Goal: Find contact information: Find contact information

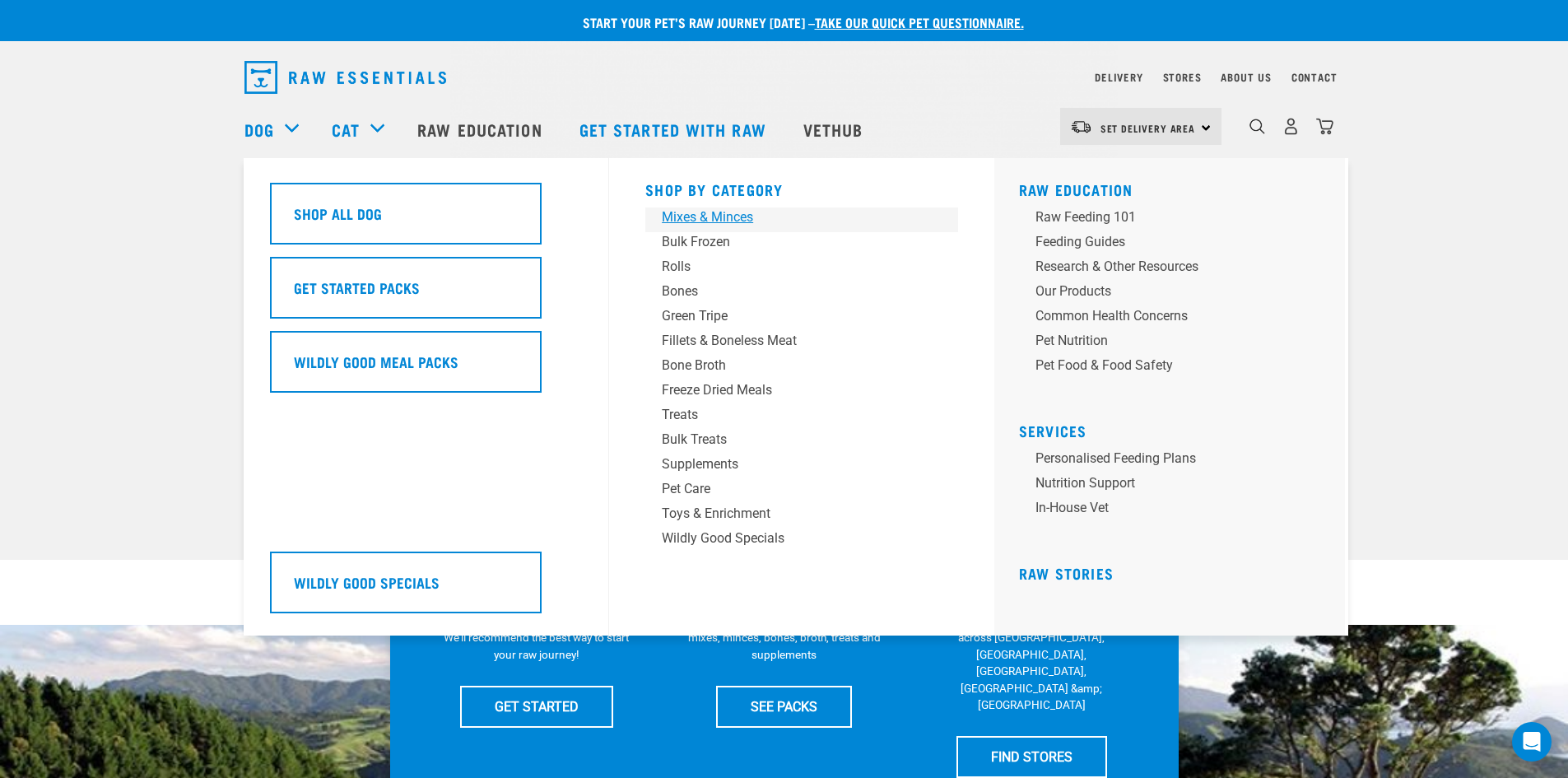
click at [731, 210] on div "Mixes & Minces" at bounding box center [789, 217] width 257 height 19
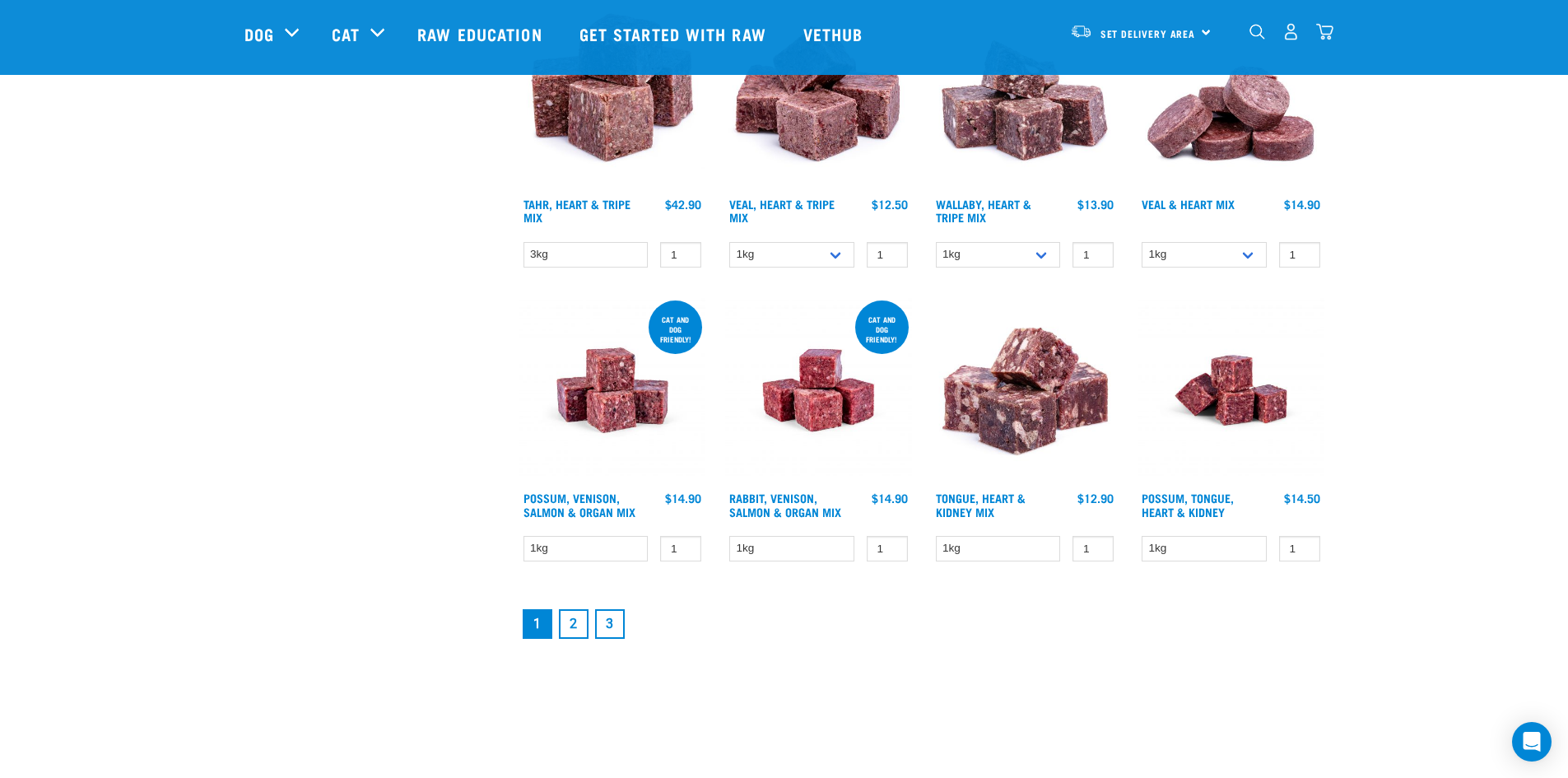
scroll to position [2058, 0]
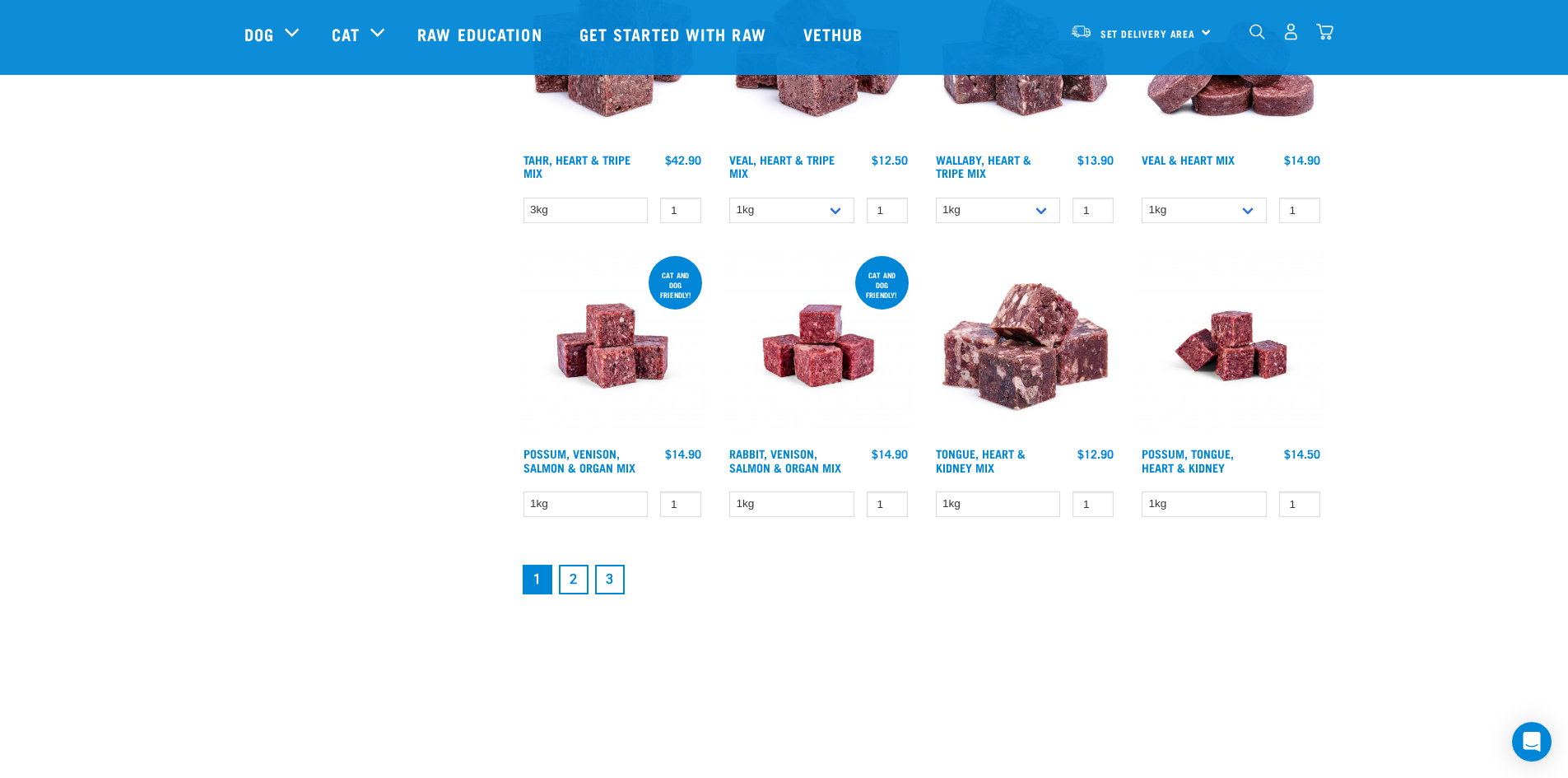
click at [570, 581] on link "2" at bounding box center [573, 580] width 30 height 30
click at [577, 580] on link "2" at bounding box center [573, 580] width 30 height 30
click at [571, 580] on link "2" at bounding box center [573, 580] width 30 height 30
click at [569, 580] on link "2" at bounding box center [573, 580] width 30 height 30
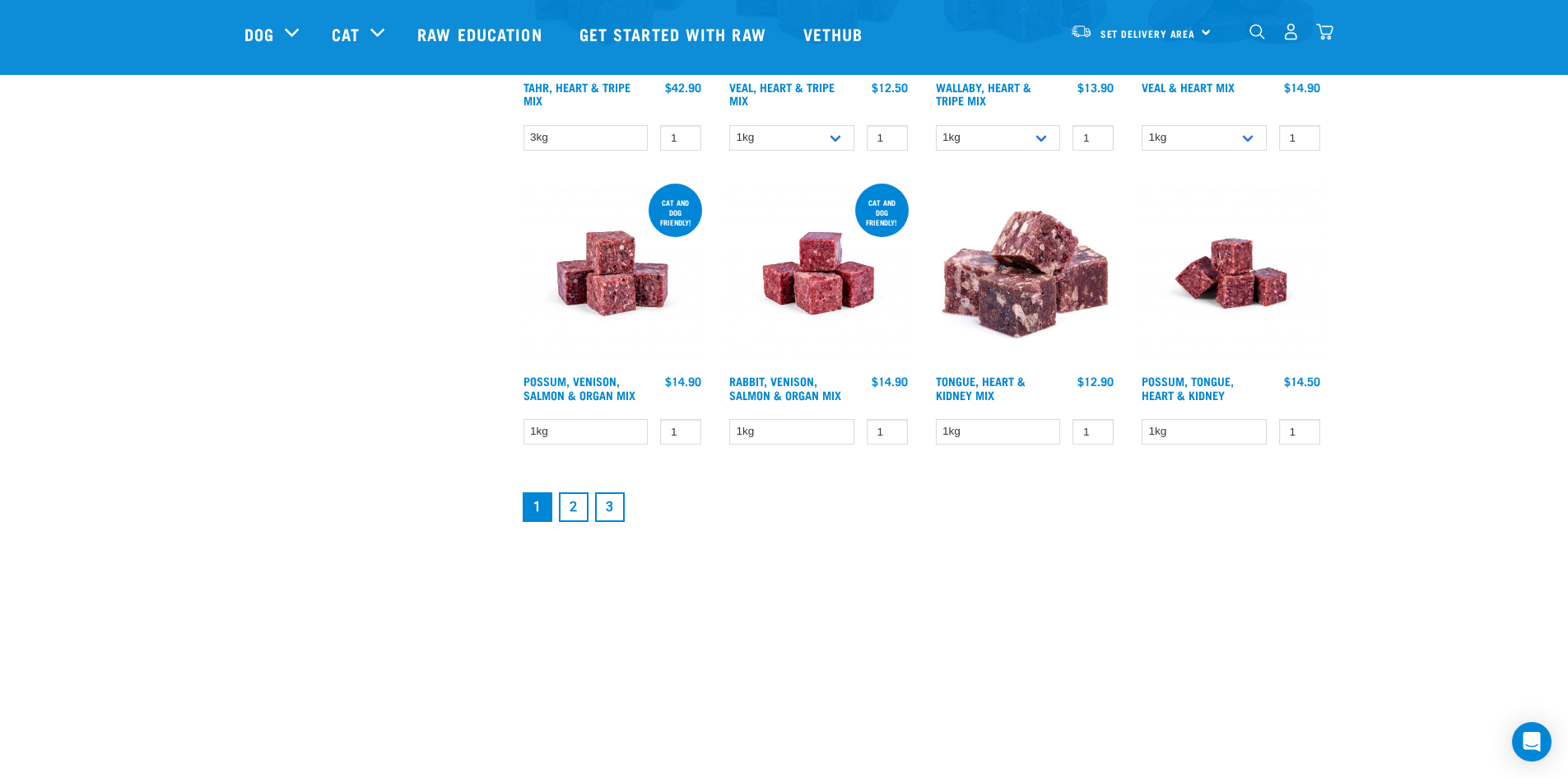
scroll to position [2129, 0]
click at [569, 508] on link "2" at bounding box center [573, 508] width 30 height 30
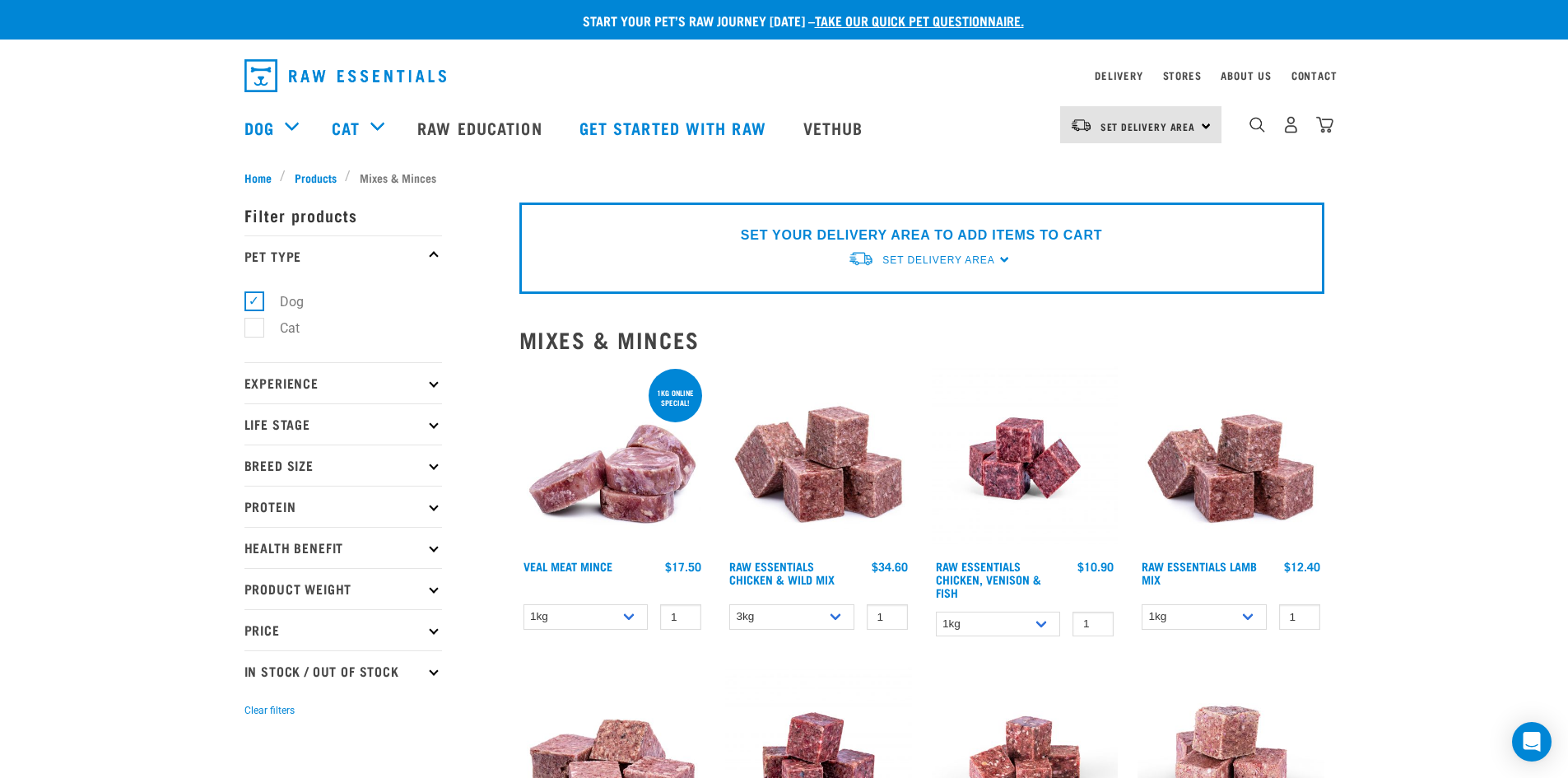
scroll to position [0, 0]
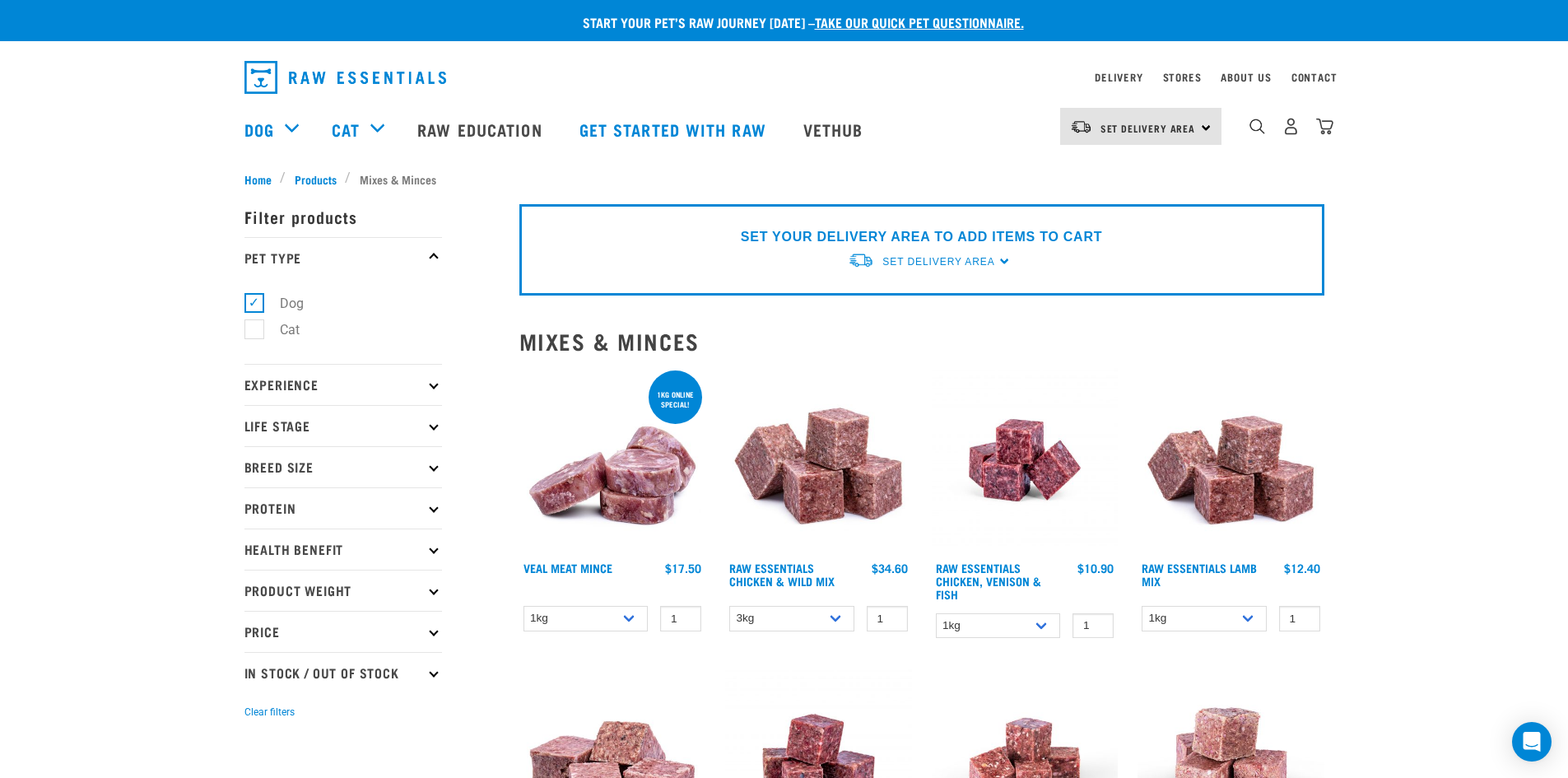
click at [439, 464] on p "Breed Size" at bounding box center [343, 467] width 197 height 41
click at [260, 563] on label "Large Dogs" at bounding box center [304, 566] width 100 height 20
click at [255, 563] on input "Large Dogs" at bounding box center [250, 563] width 11 height 11
checkbox input "true"
click at [433, 425] on icon at bounding box center [433, 425] width 9 height 9
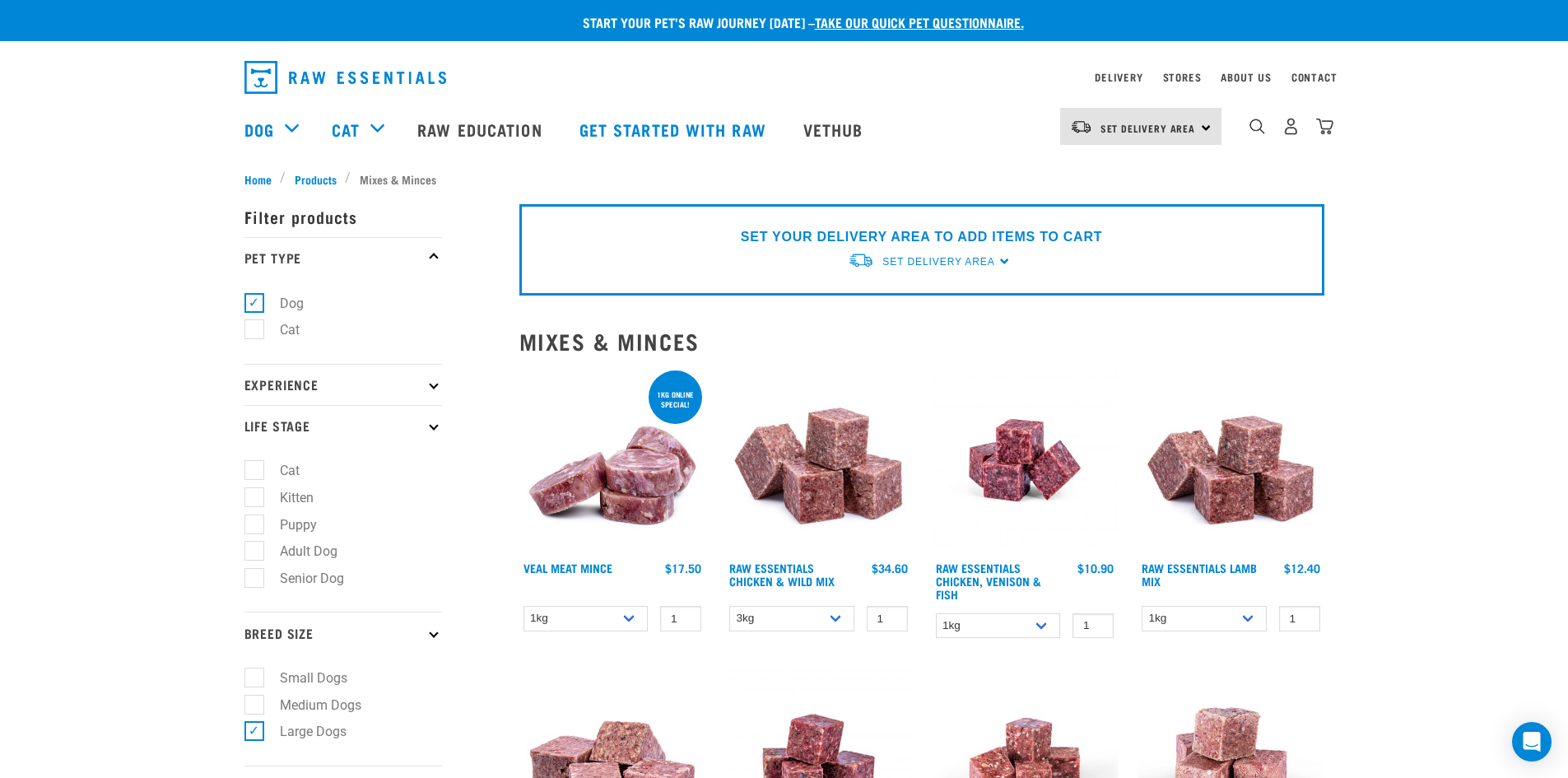
click at [257, 547] on label "Adult Dog" at bounding box center [299, 551] width 91 height 20
click at [255, 547] on input "Adult Dog" at bounding box center [250, 549] width 11 height 11
checkbox input "true"
click at [427, 386] on p "Experience" at bounding box center [343, 384] width 197 height 41
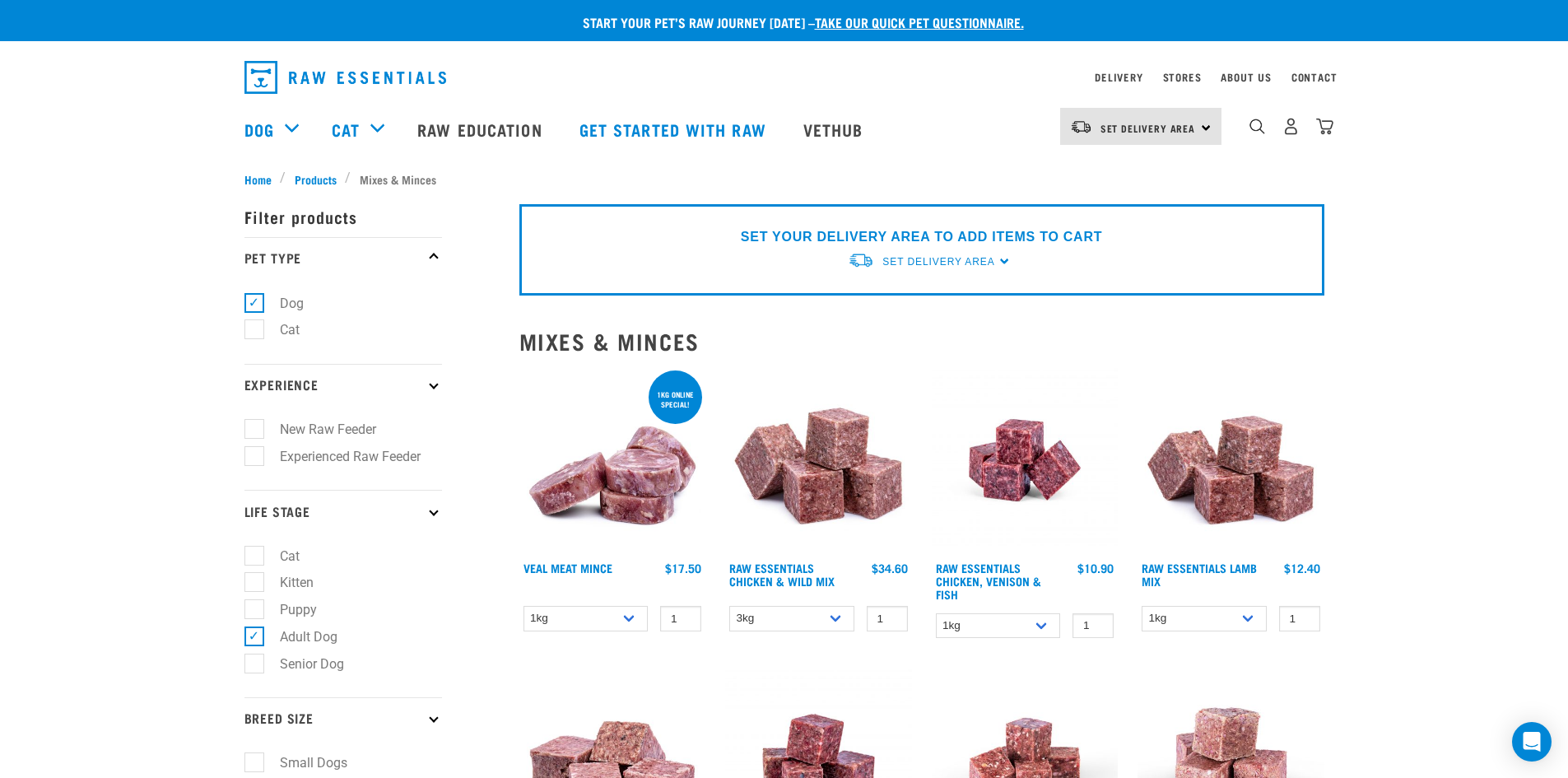
click at [254, 447] on label "Experienced Raw Feeder" at bounding box center [341, 457] width 174 height 20
click at [251, 447] on input "Experienced Raw Feeder" at bounding box center [250, 453] width 11 height 11
checkbox input "true"
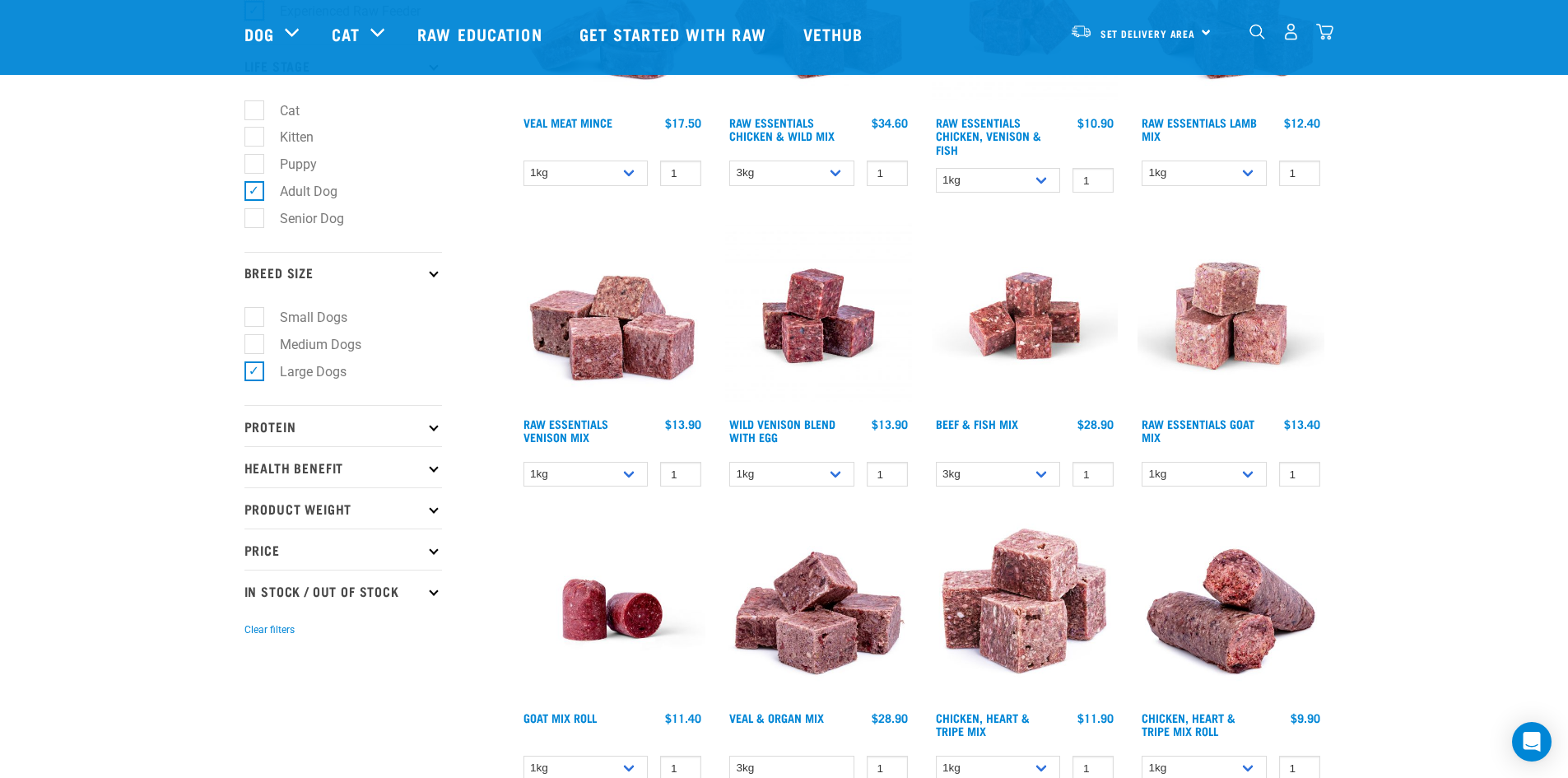
scroll to position [411, 0]
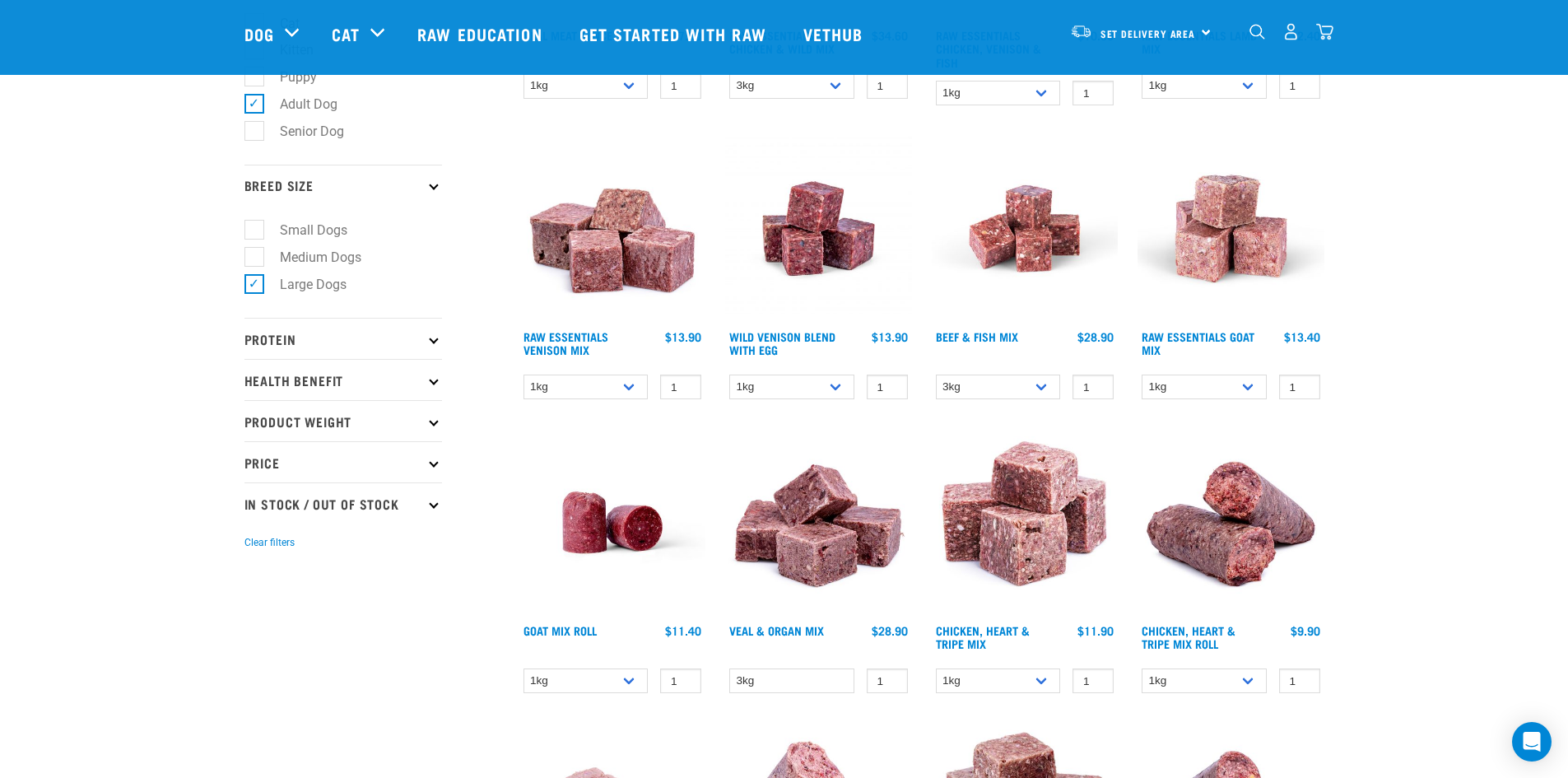
click at [434, 333] on p "Protein" at bounding box center [343, 338] width 197 height 41
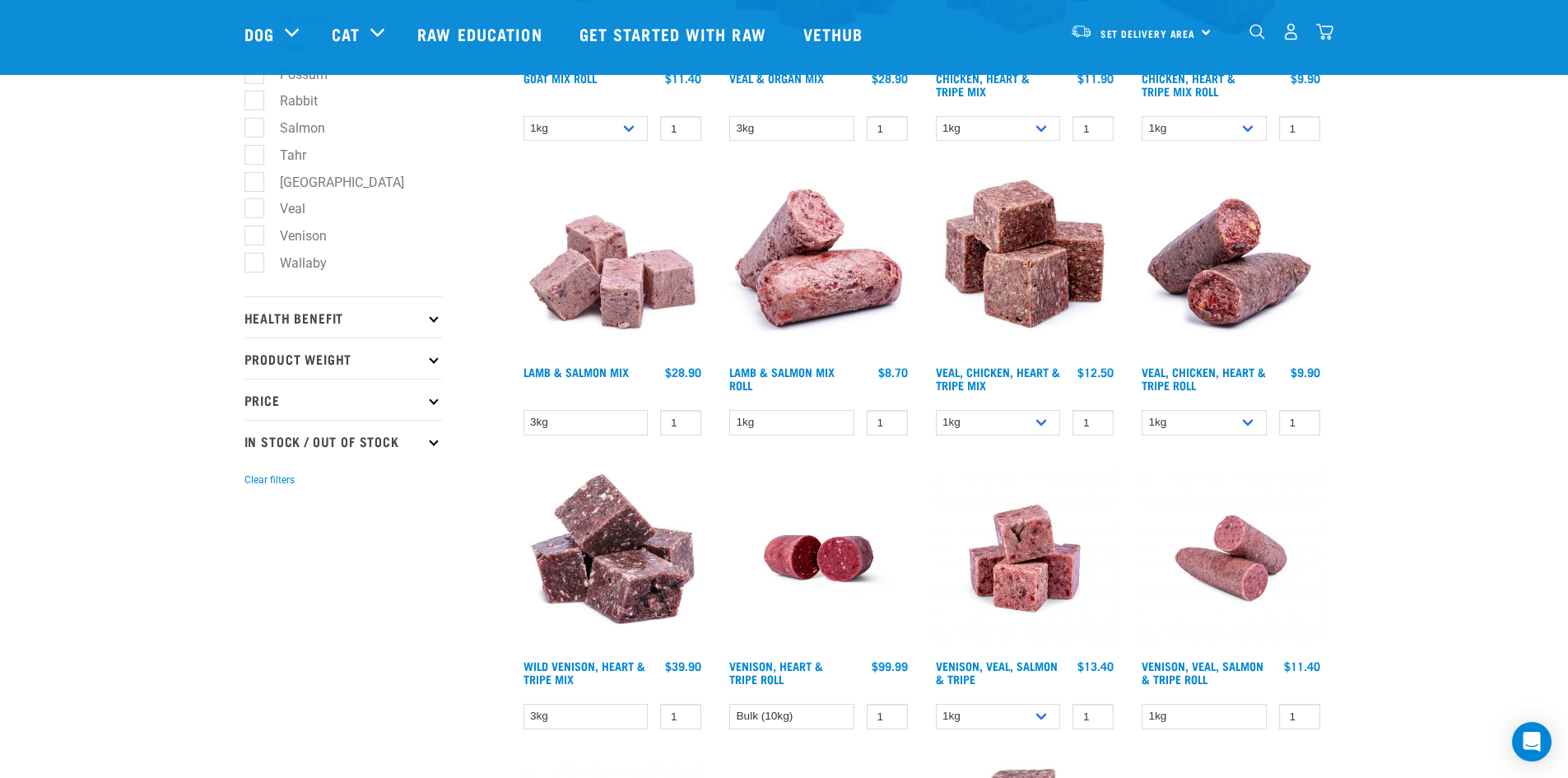
scroll to position [987, 0]
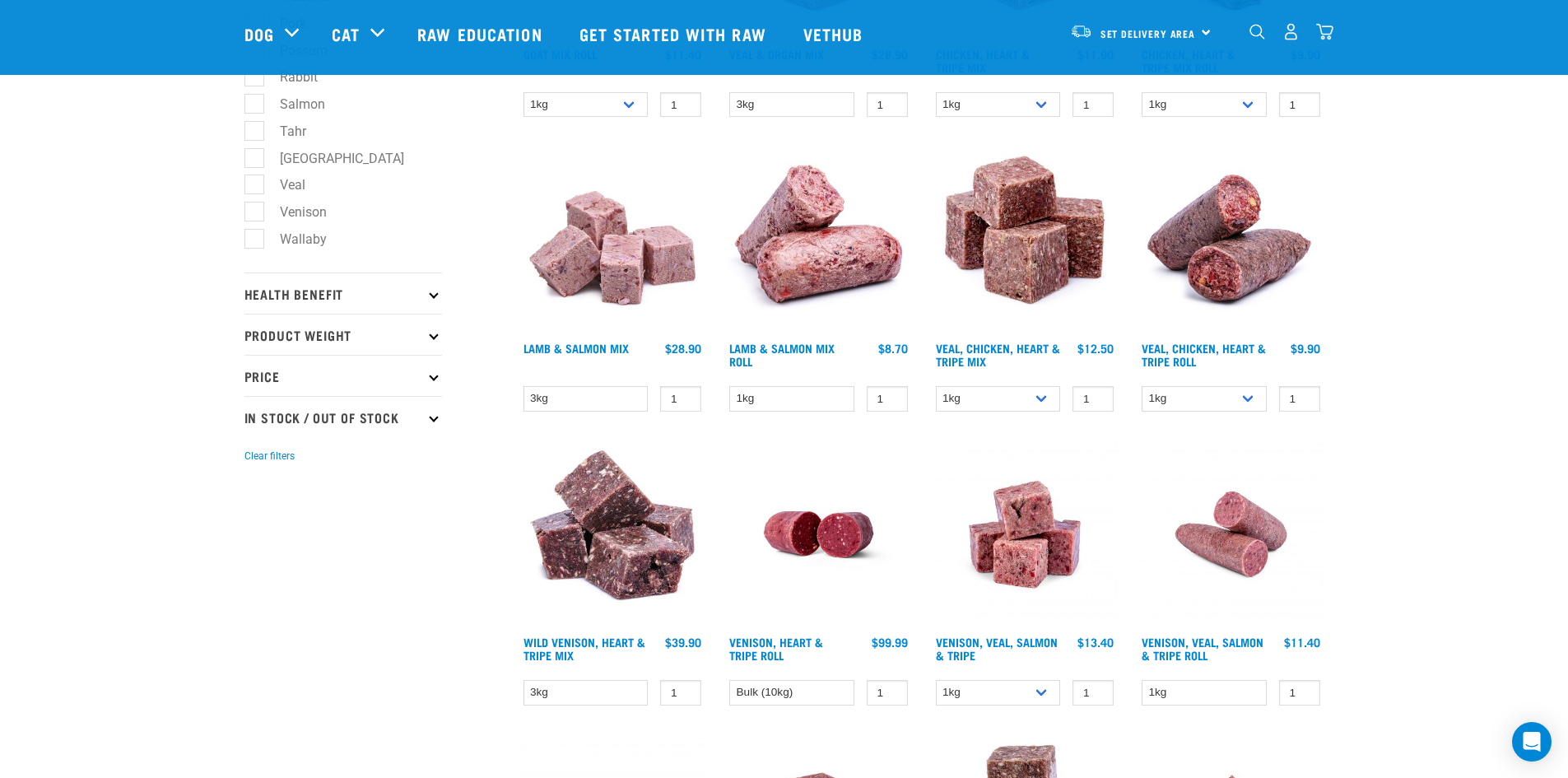
click at [434, 296] on icon at bounding box center [433, 294] width 9 height 9
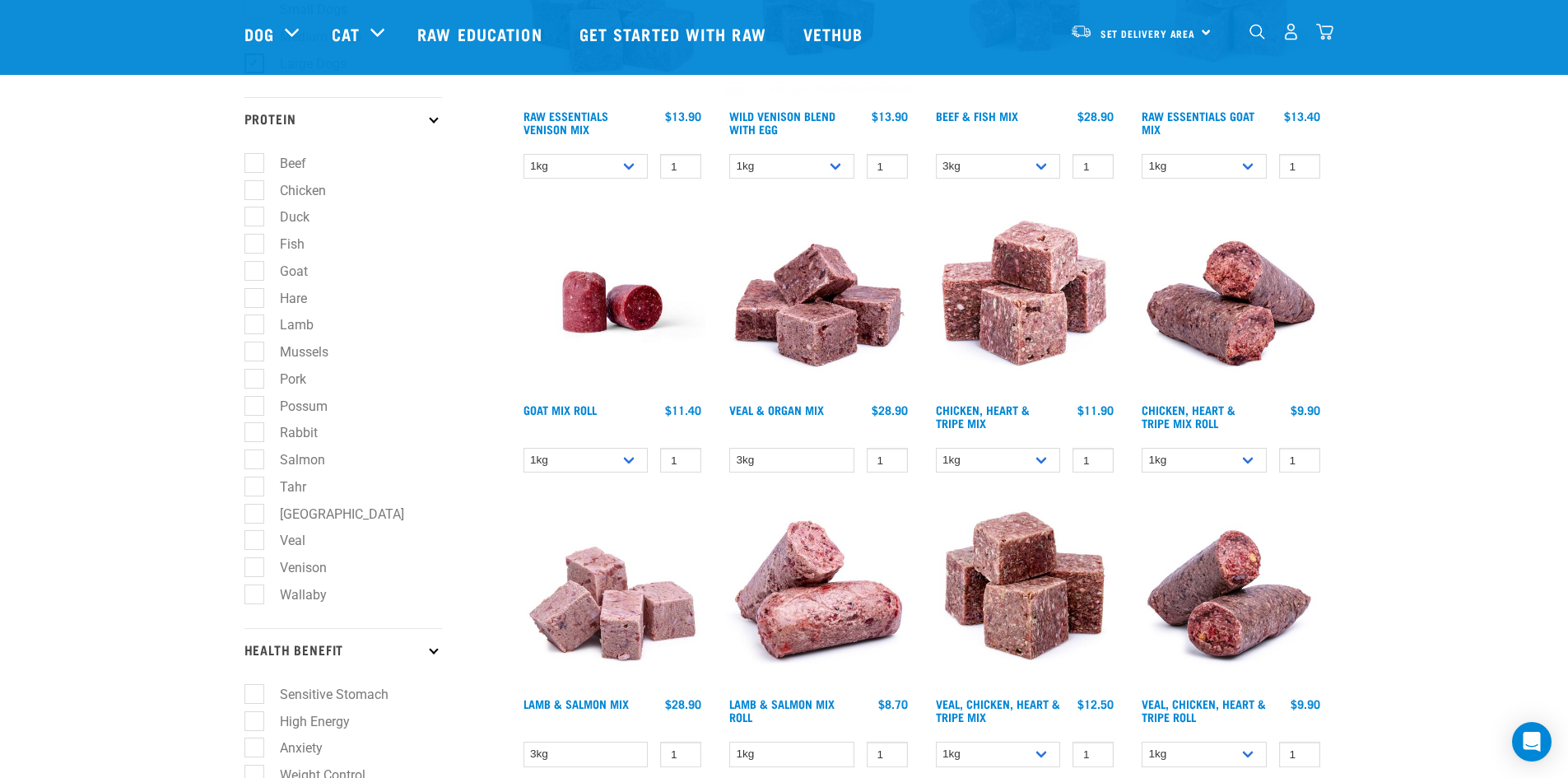
scroll to position [576, 0]
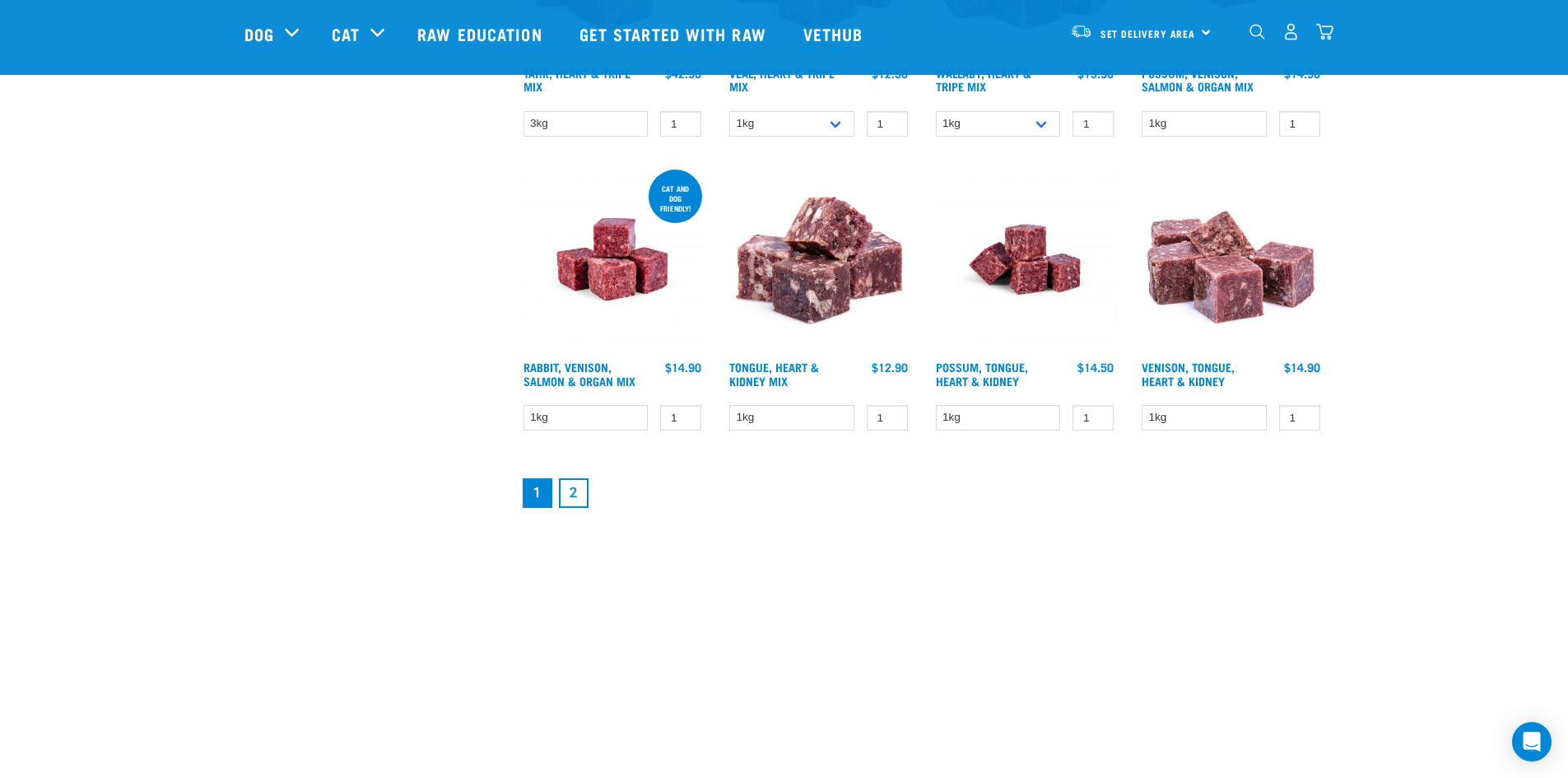
scroll to position [2222, 0]
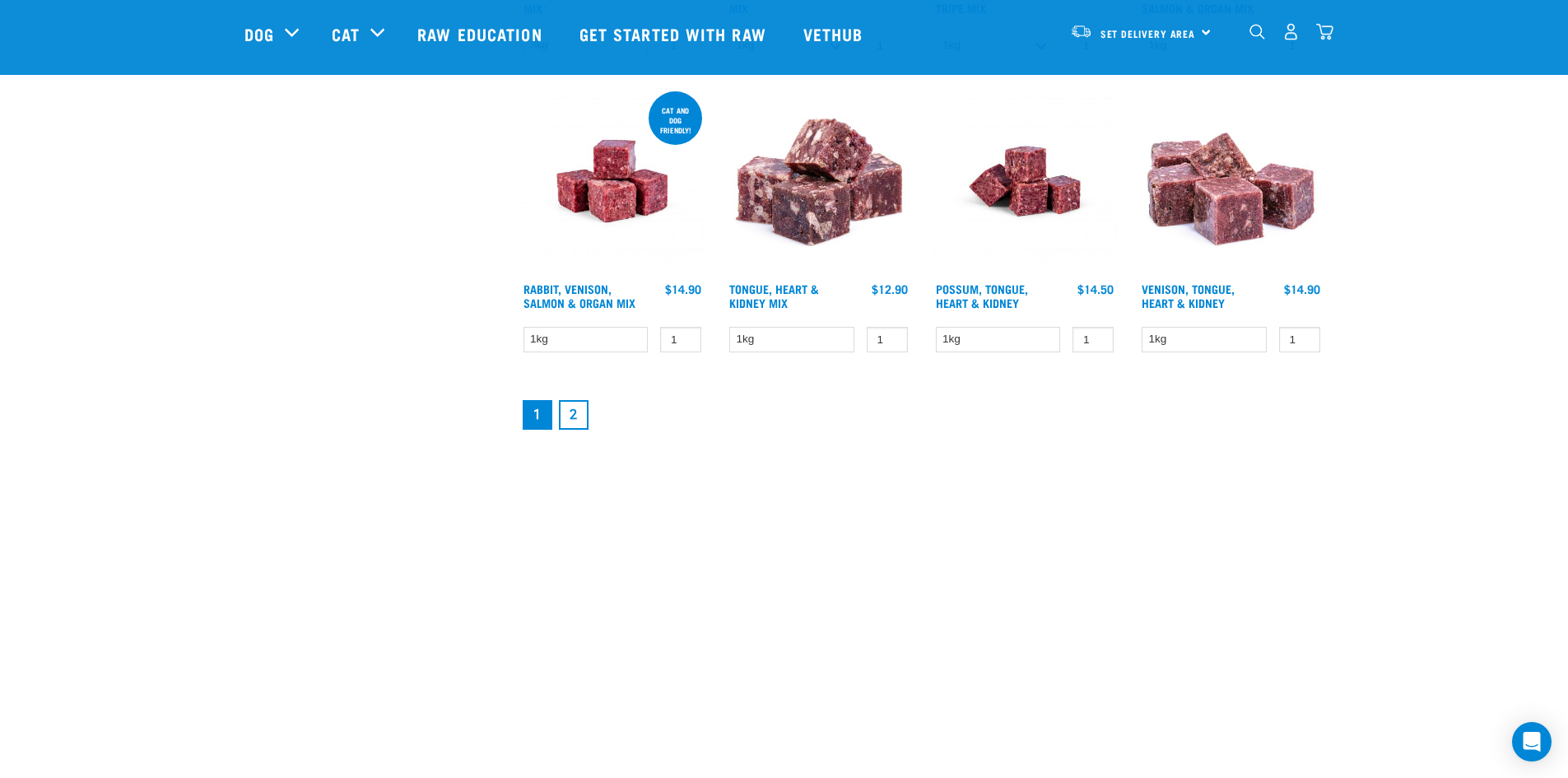
click at [572, 413] on link "2" at bounding box center [573, 415] width 30 height 30
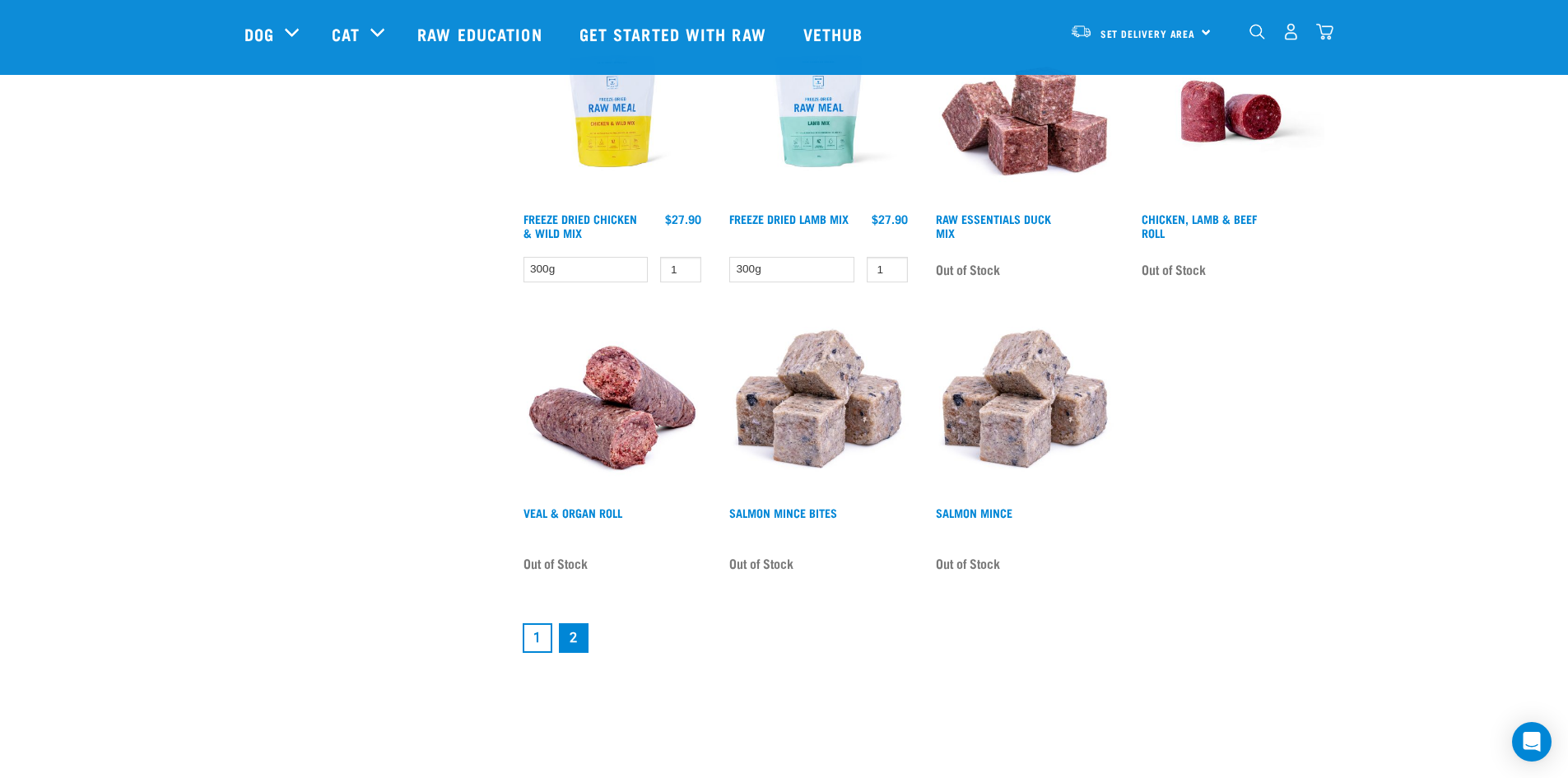
scroll to position [1317, 0]
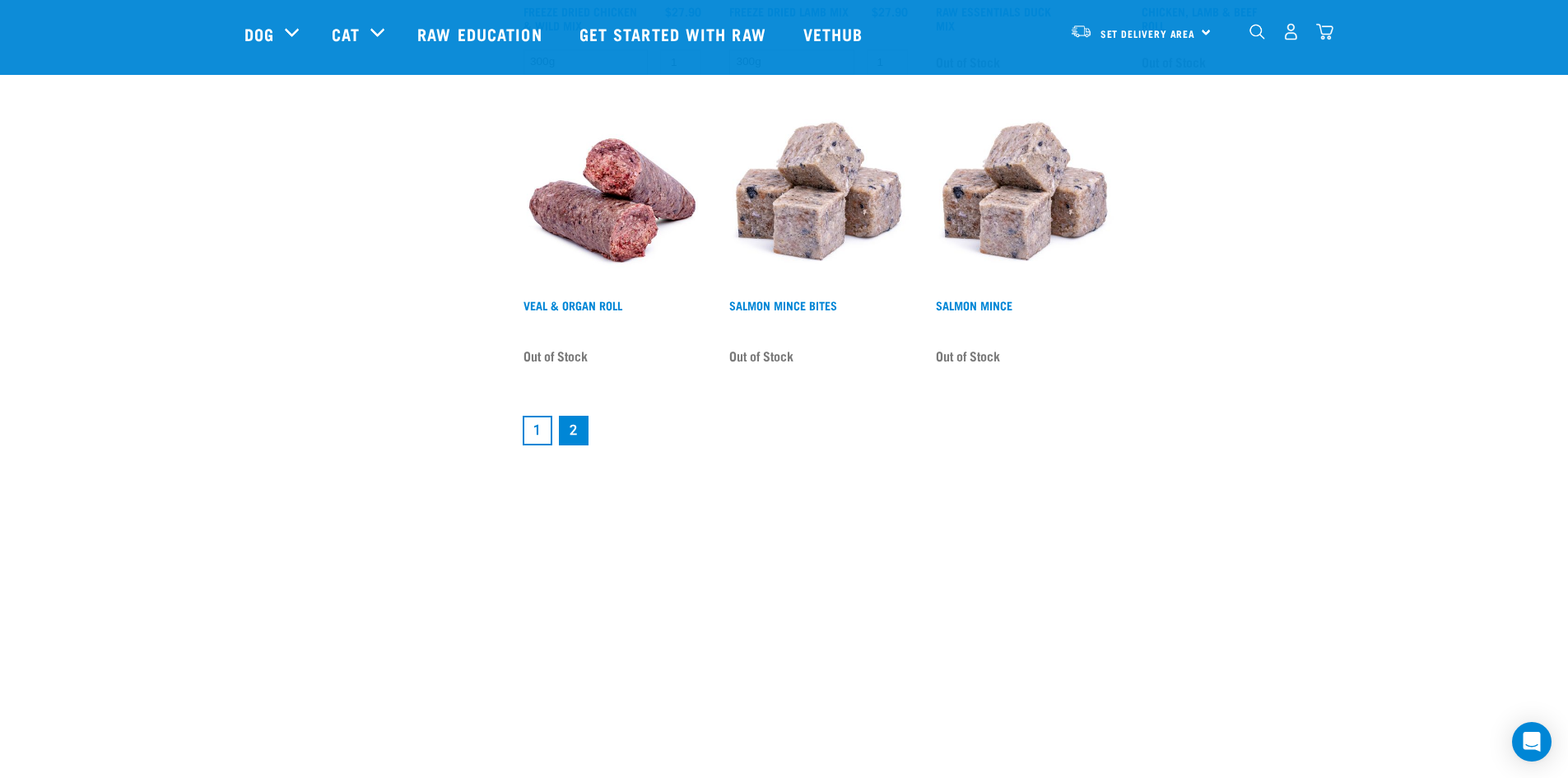
click at [570, 431] on link "2" at bounding box center [573, 431] width 30 height 30
click at [540, 425] on link "1" at bounding box center [537, 431] width 30 height 30
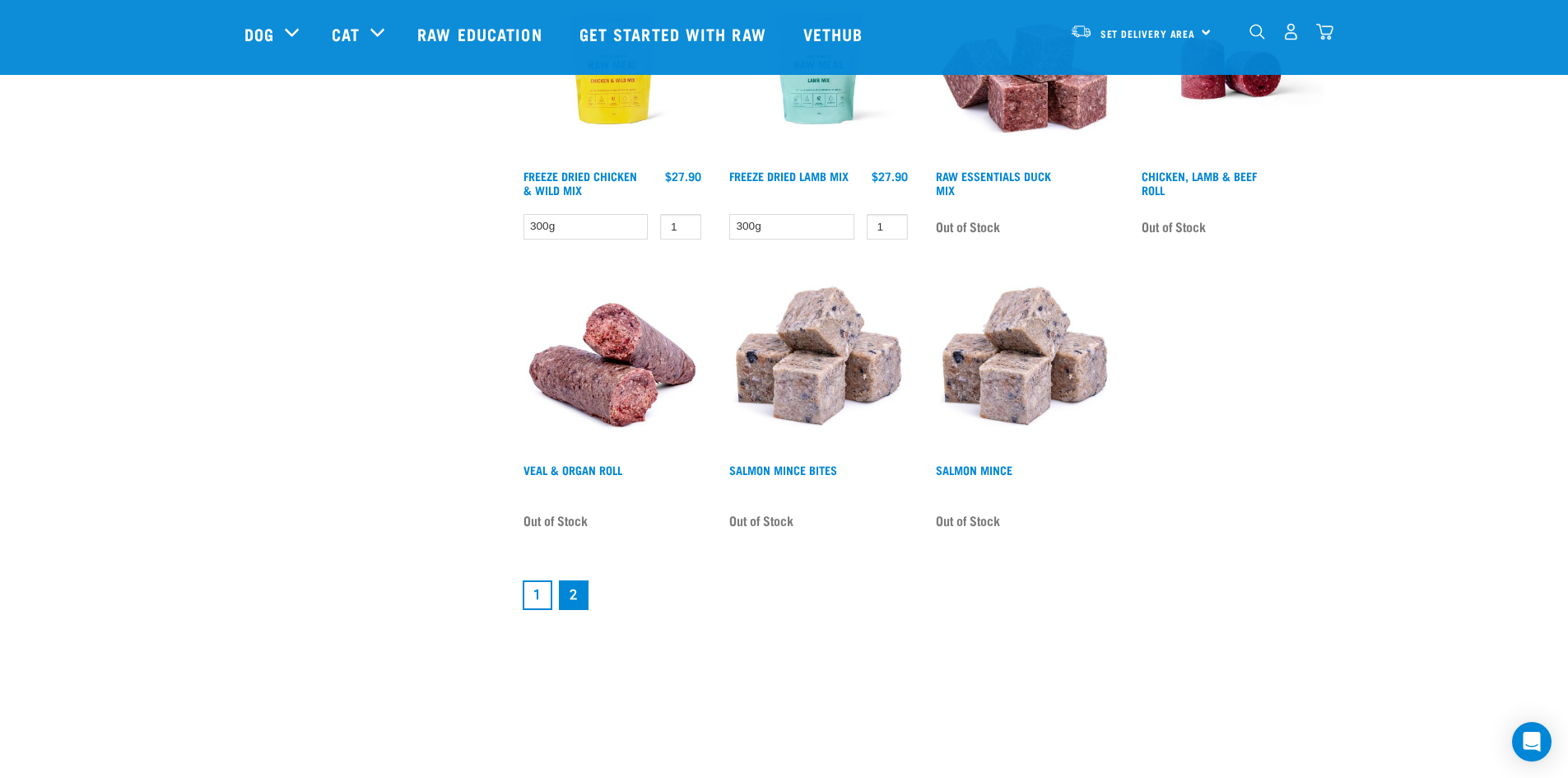
scroll to position [906, 0]
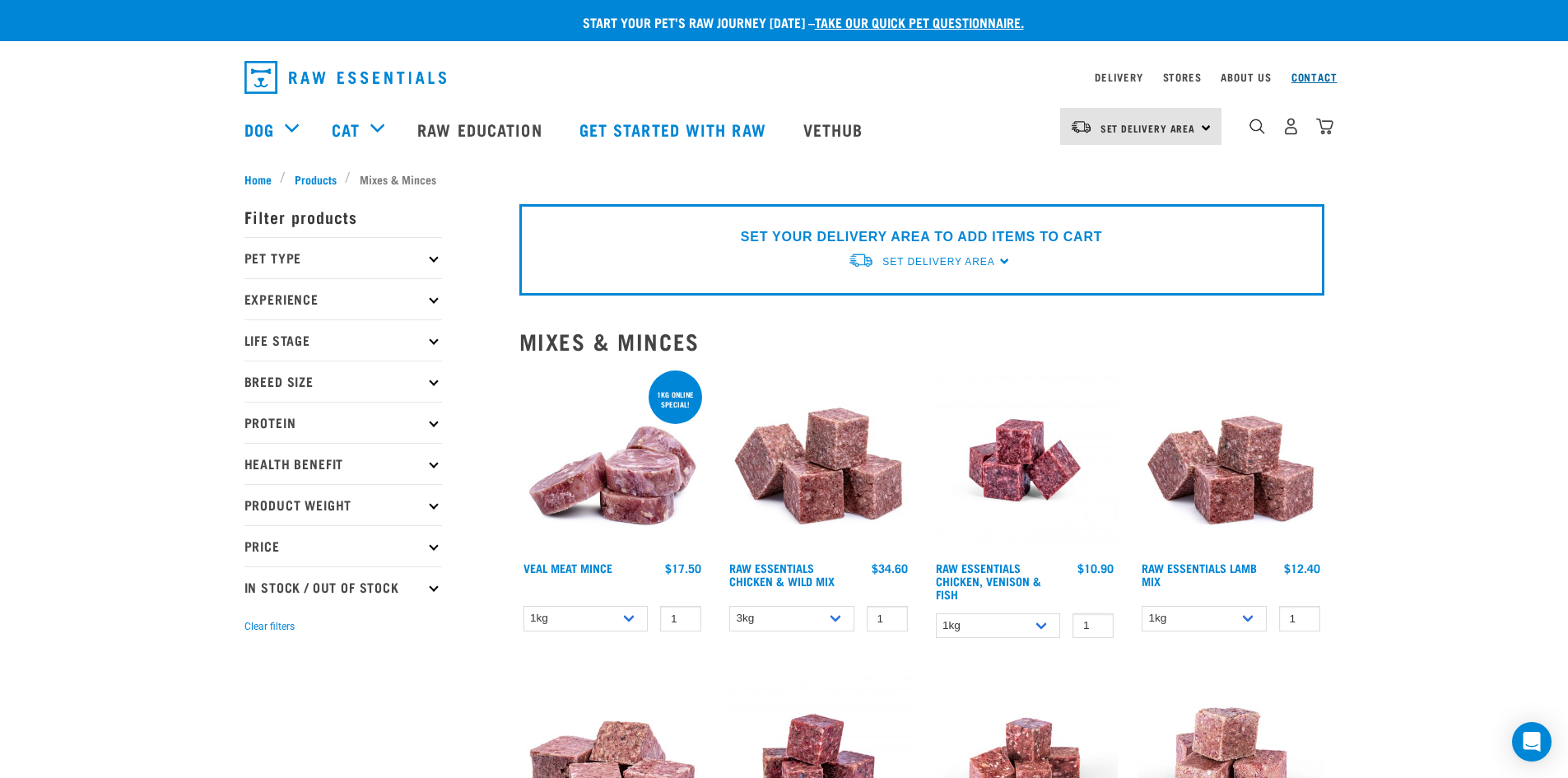
click at [1324, 74] on link "Contact" at bounding box center [1314, 77] width 46 height 6
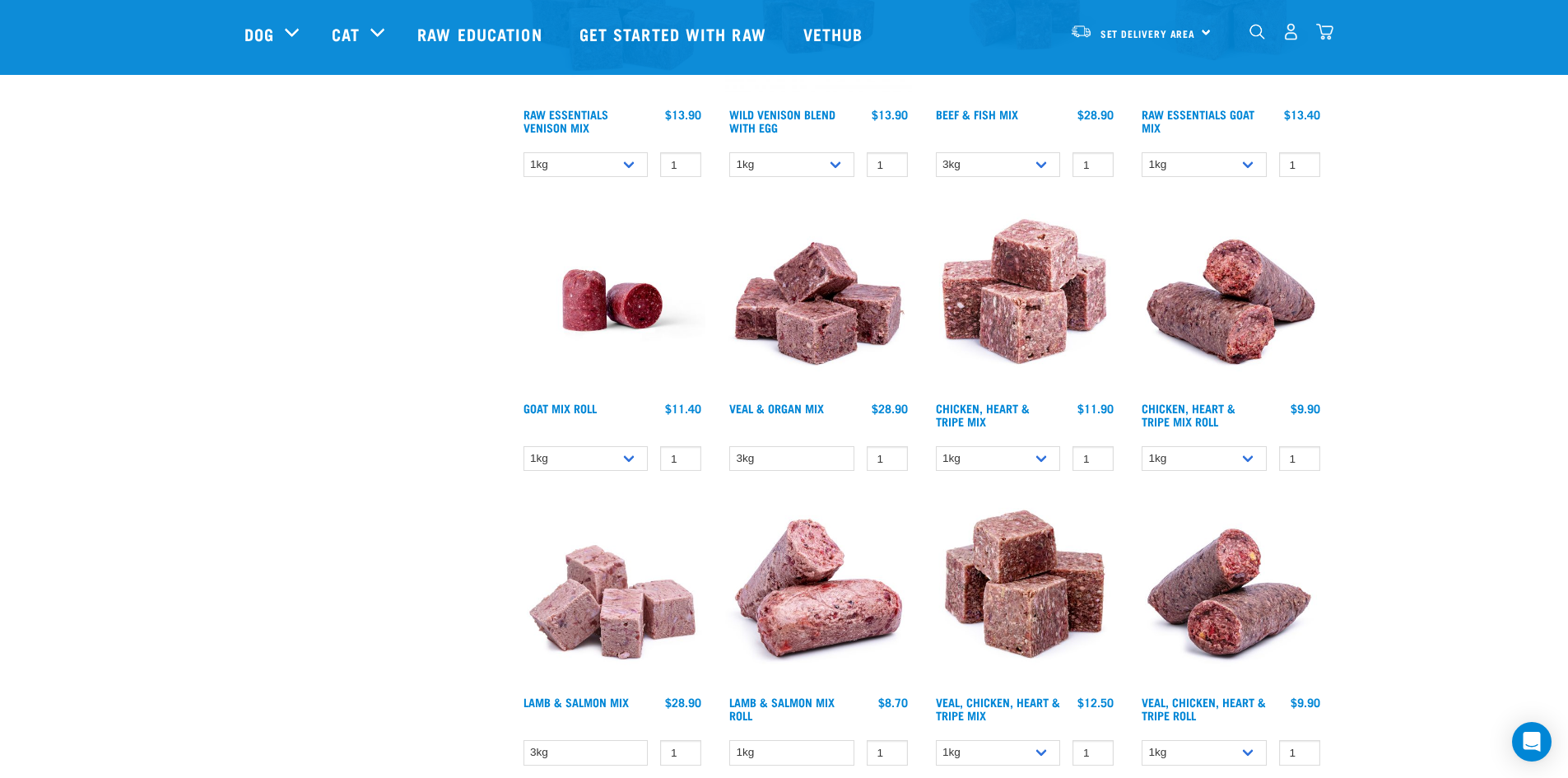
scroll to position [659, 0]
